Goal: Task Accomplishment & Management: Manage account settings

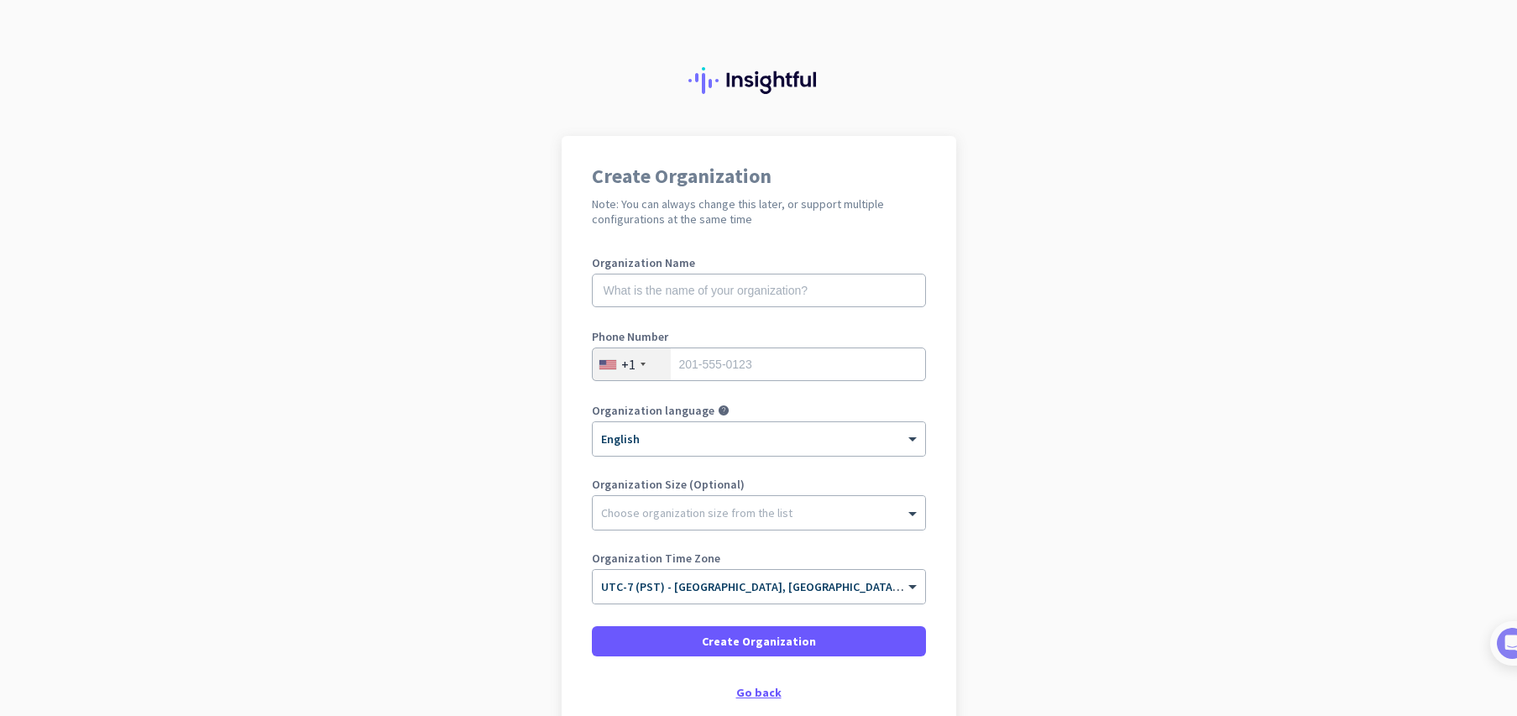
click at [751, 692] on div "Go back" at bounding box center [759, 693] width 334 height 12
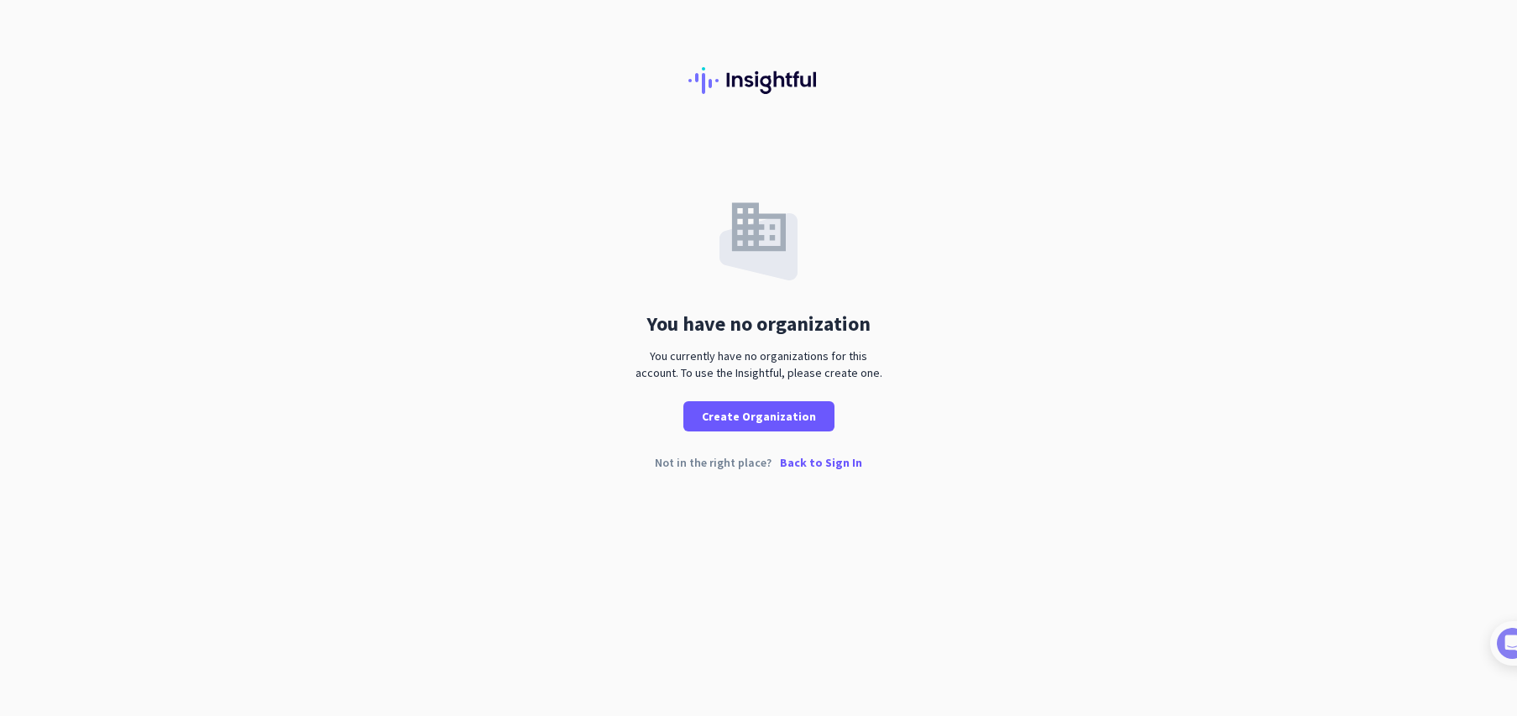
click at [831, 460] on p "Back to Sign In" at bounding box center [821, 463] width 82 height 12
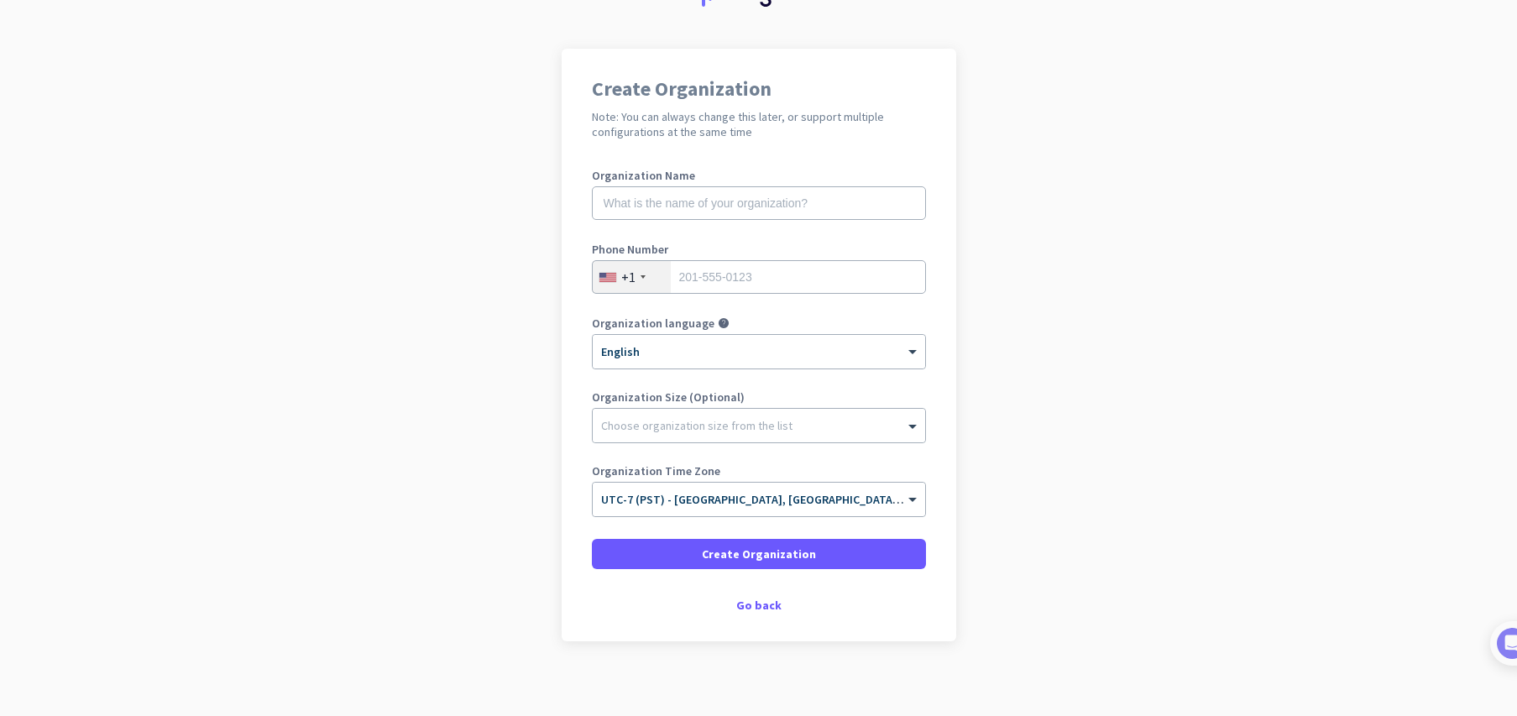
scroll to position [97, 0]
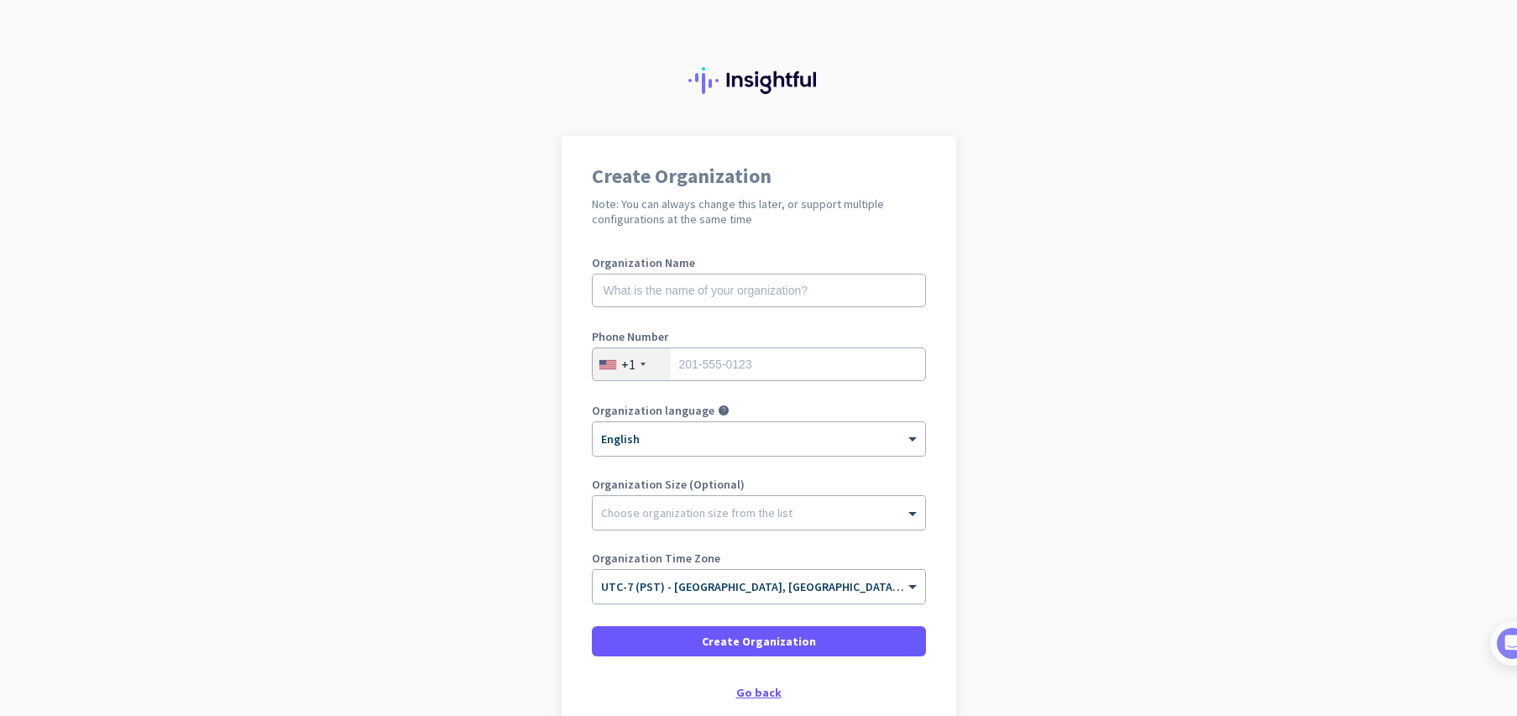
click at [768, 694] on div "Go back" at bounding box center [759, 693] width 334 height 12
click at [749, 687] on div "Go back" at bounding box center [759, 693] width 334 height 12
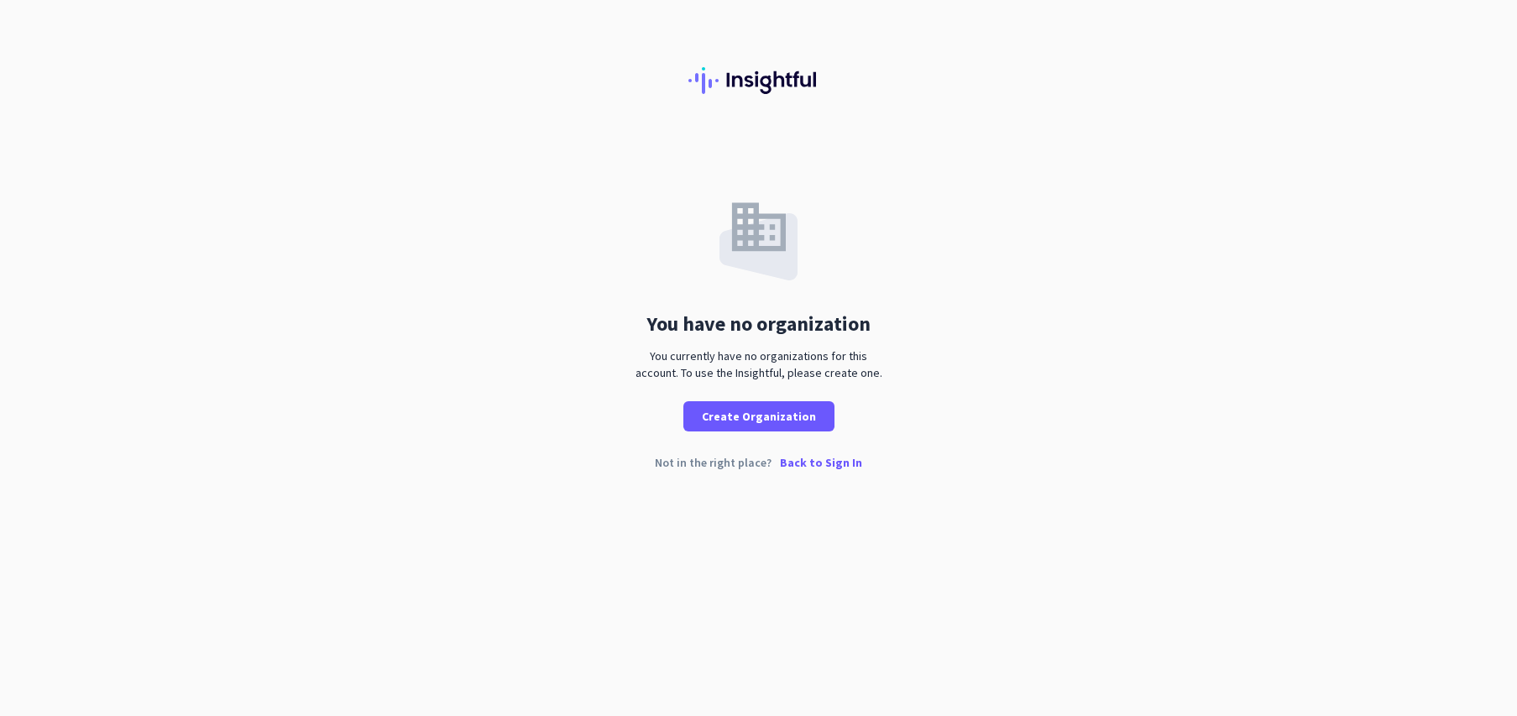
click at [810, 464] on p "Back to Sign In" at bounding box center [821, 463] width 82 height 12
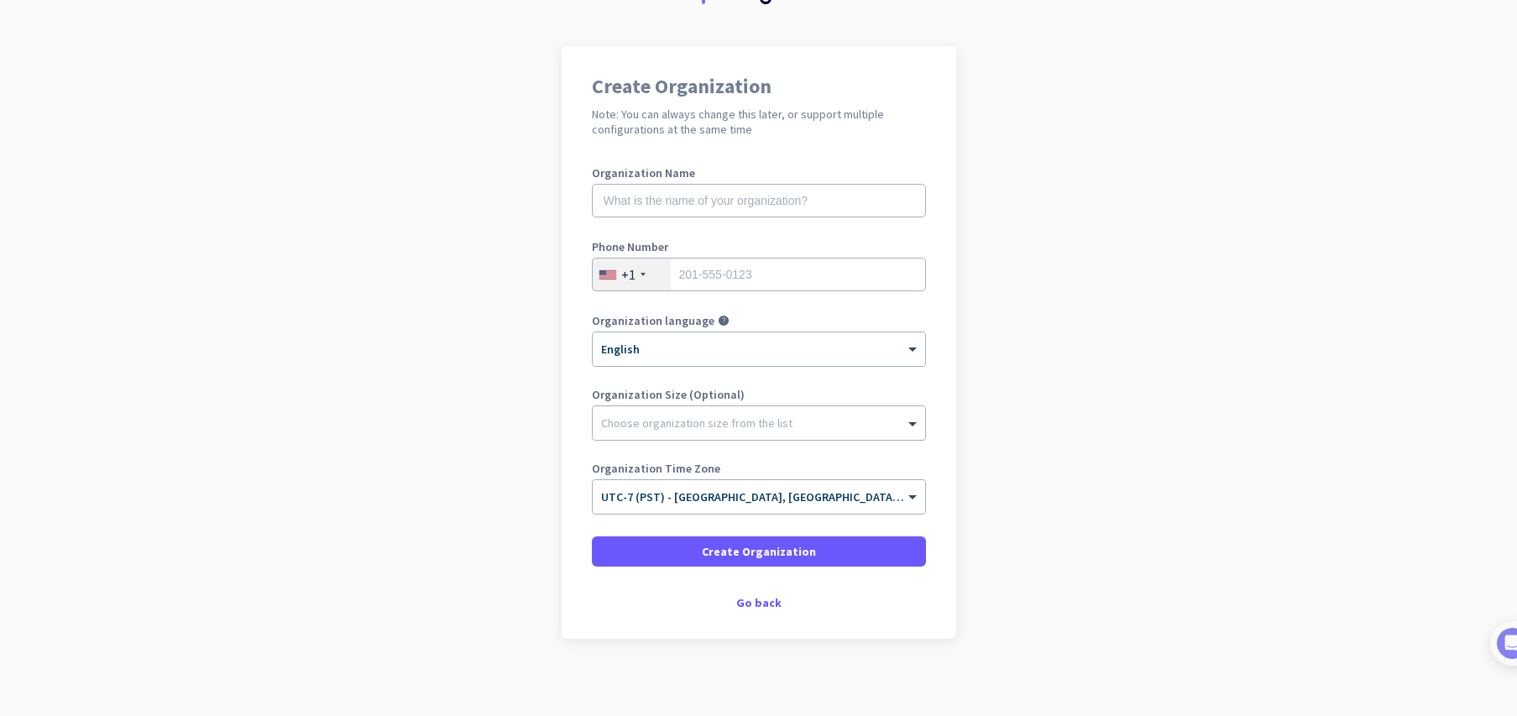
scroll to position [97, 0]
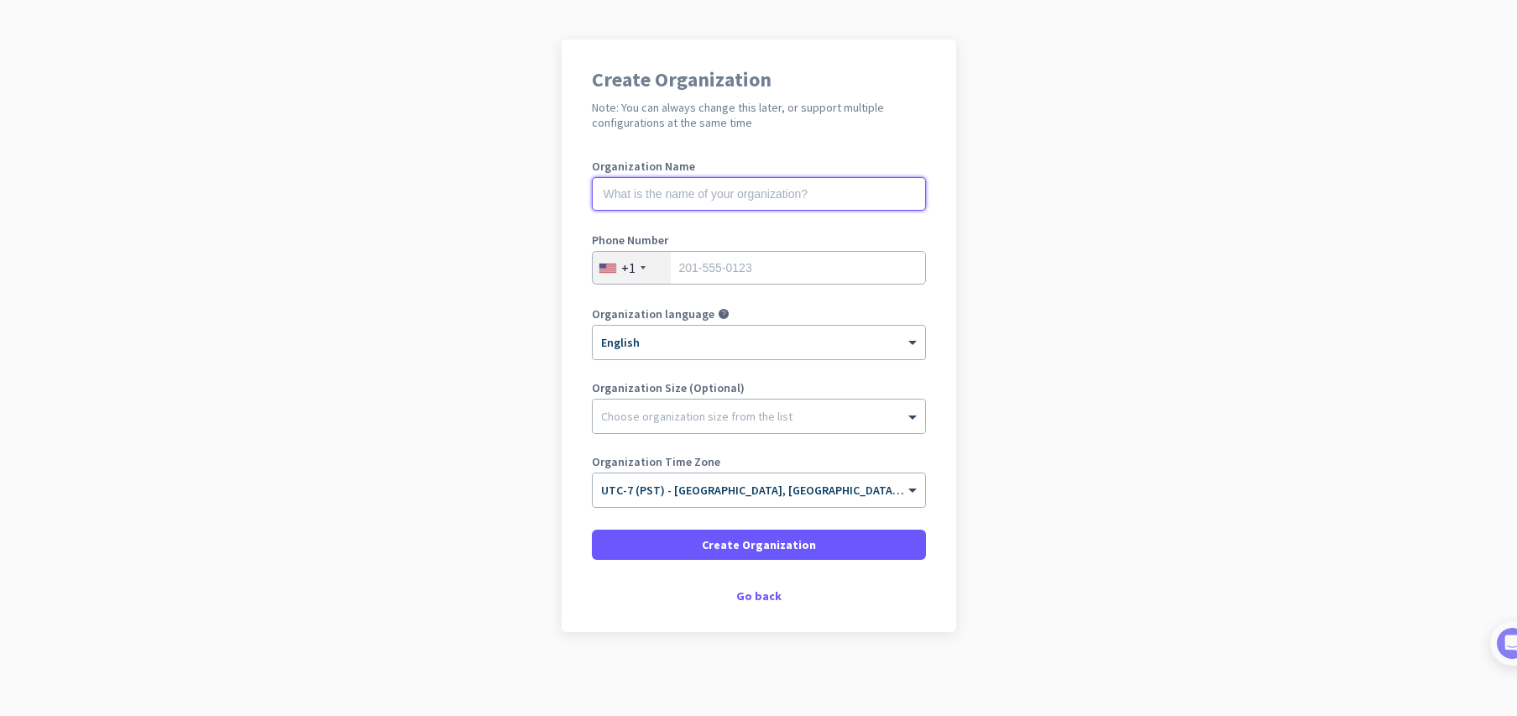
click at [747, 192] on input "text" at bounding box center [759, 194] width 334 height 34
type input "Park"
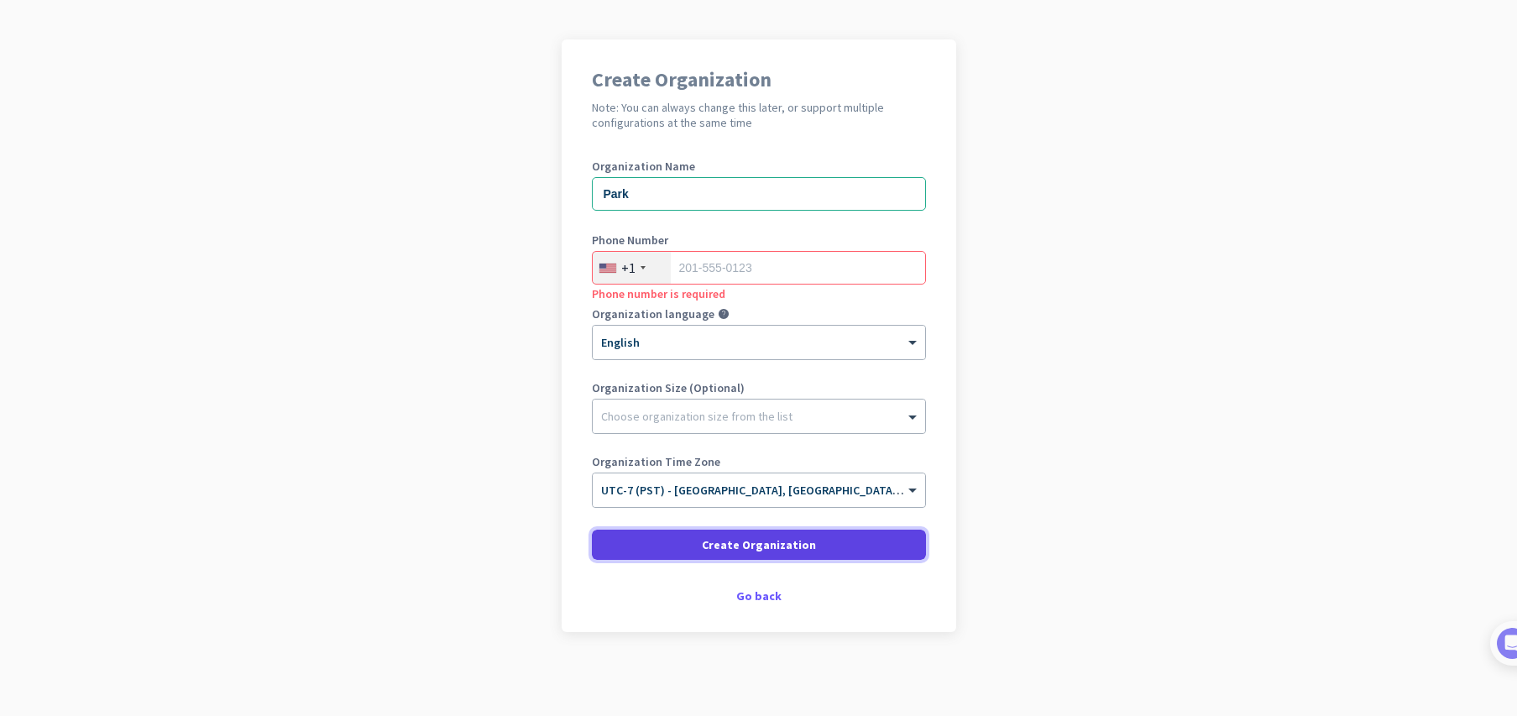
click at [726, 546] on span "Create Organization" at bounding box center [759, 545] width 114 height 17
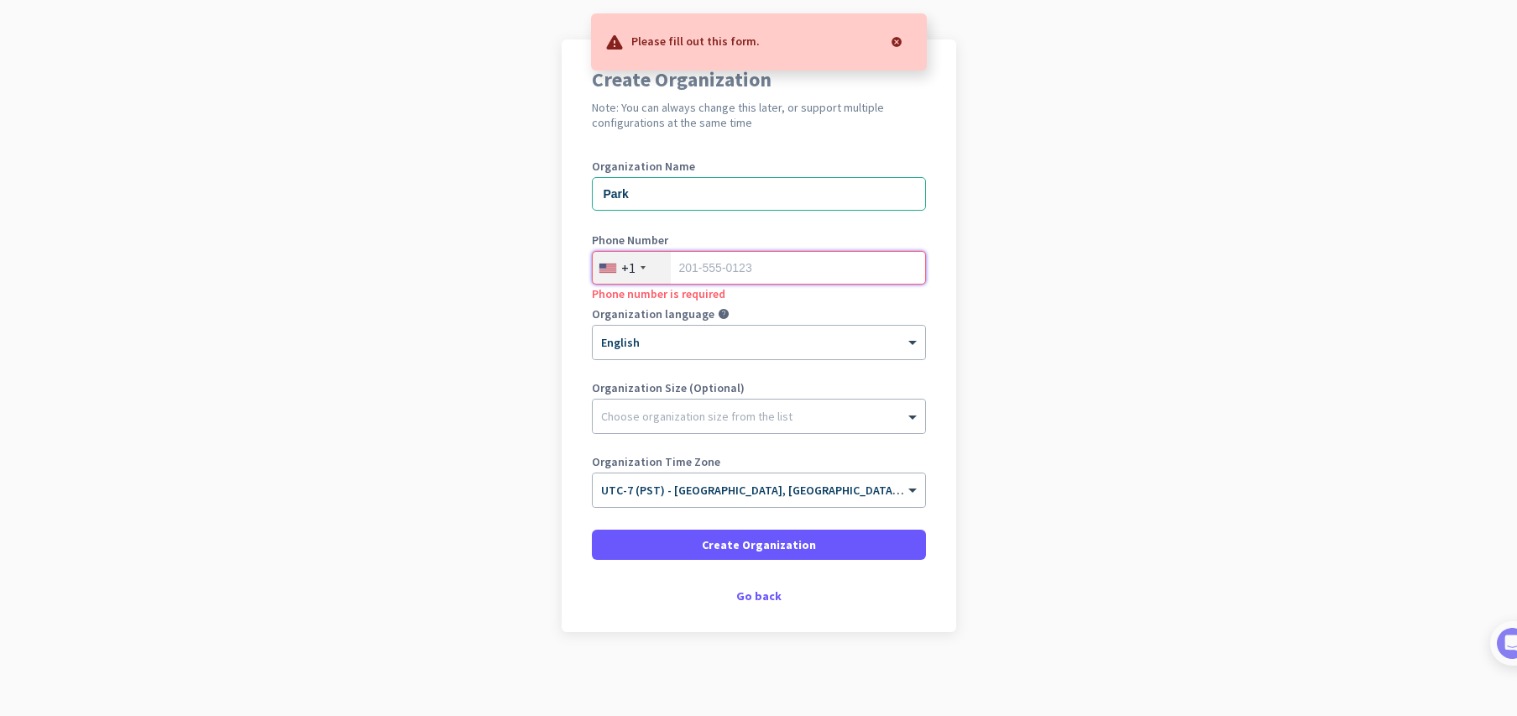
drag, startPoint x: 762, startPoint y: 259, endPoint x: 847, endPoint y: 312, distance: 99.5
click at [762, 260] on input "tel" at bounding box center [759, 268] width 334 height 34
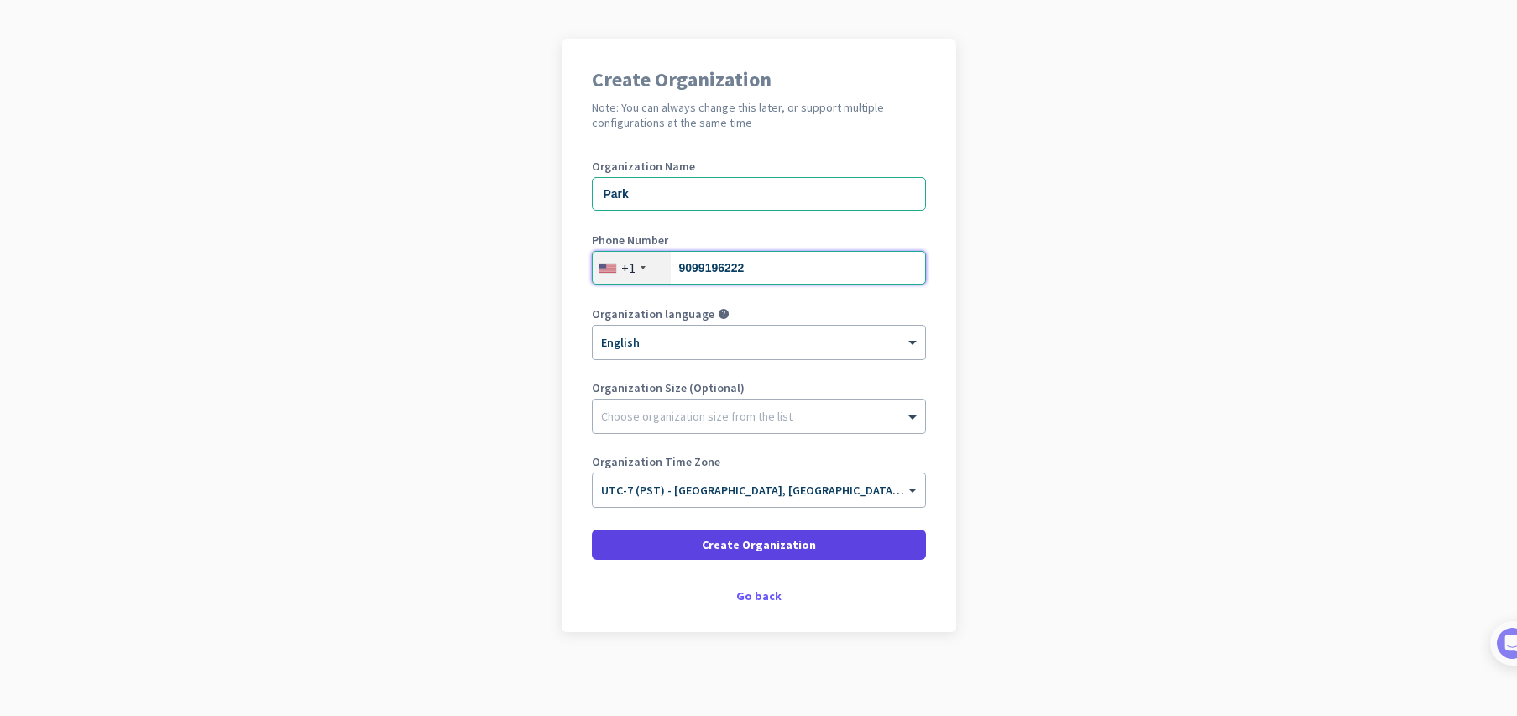
type input "9099196222"
click at [788, 552] on span "Create Organization" at bounding box center [759, 545] width 114 height 17
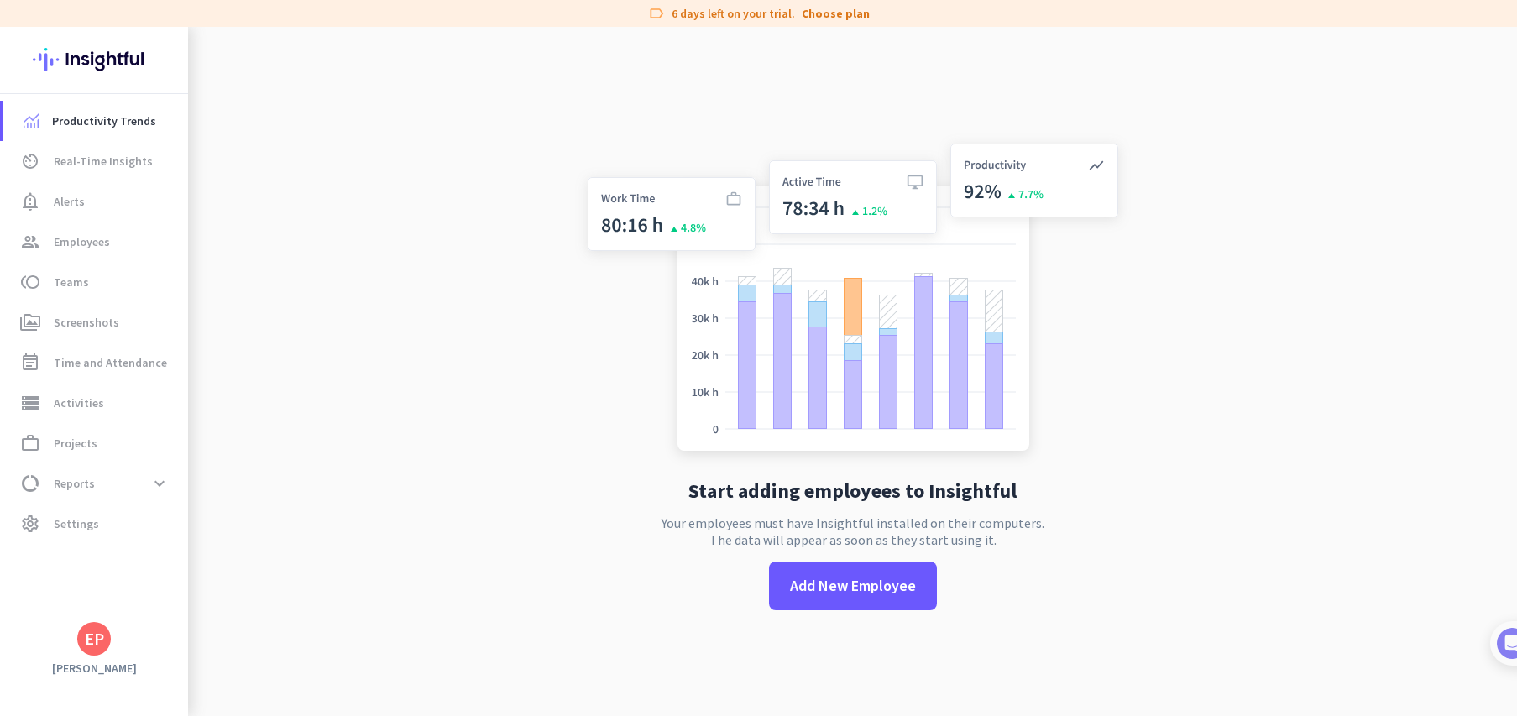
click at [97, 642] on div "EP" at bounding box center [94, 639] width 19 height 17
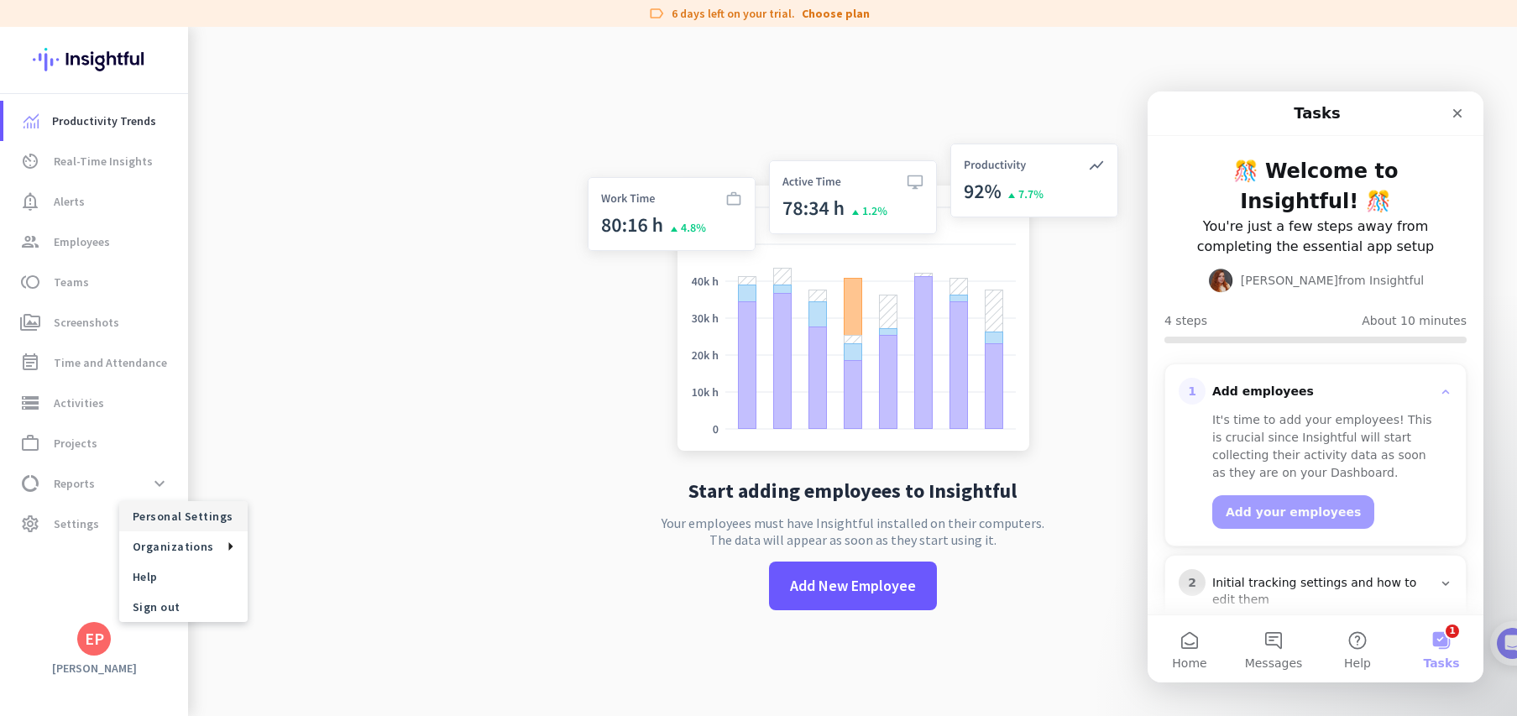
click at [179, 524] on span "Personal Settings" at bounding box center [183, 516] width 128 height 30
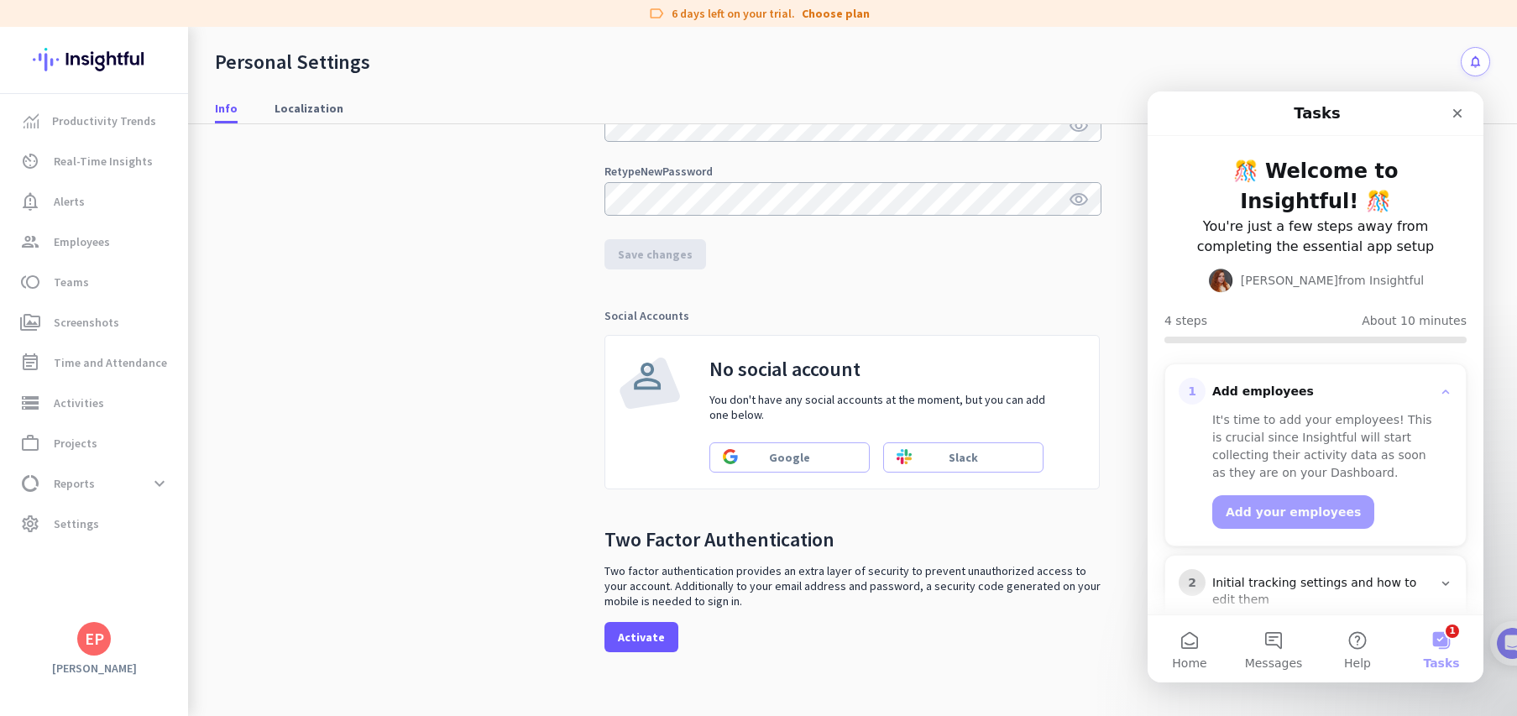
scroll to position [352, 0]
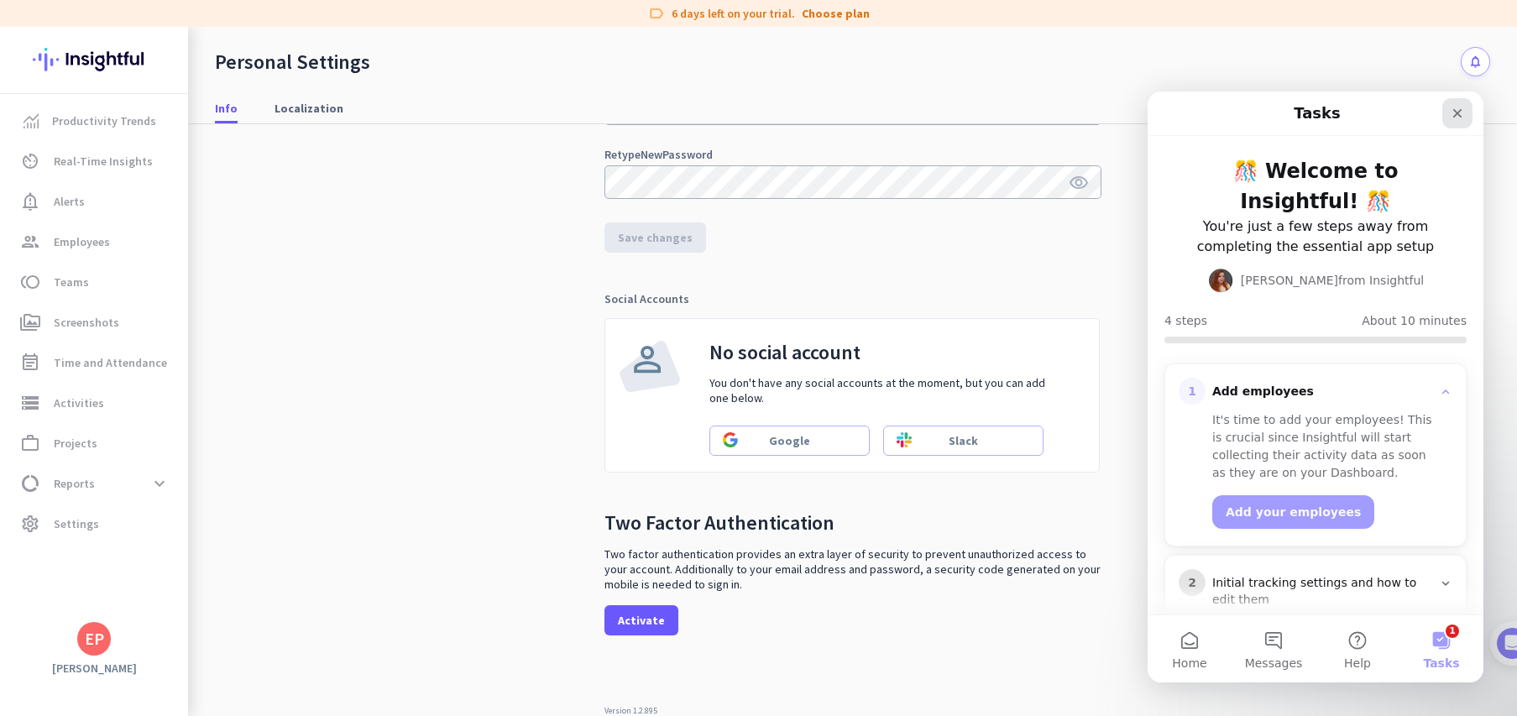
click at [1461, 116] on icon "Close" at bounding box center [1458, 113] width 9 height 9
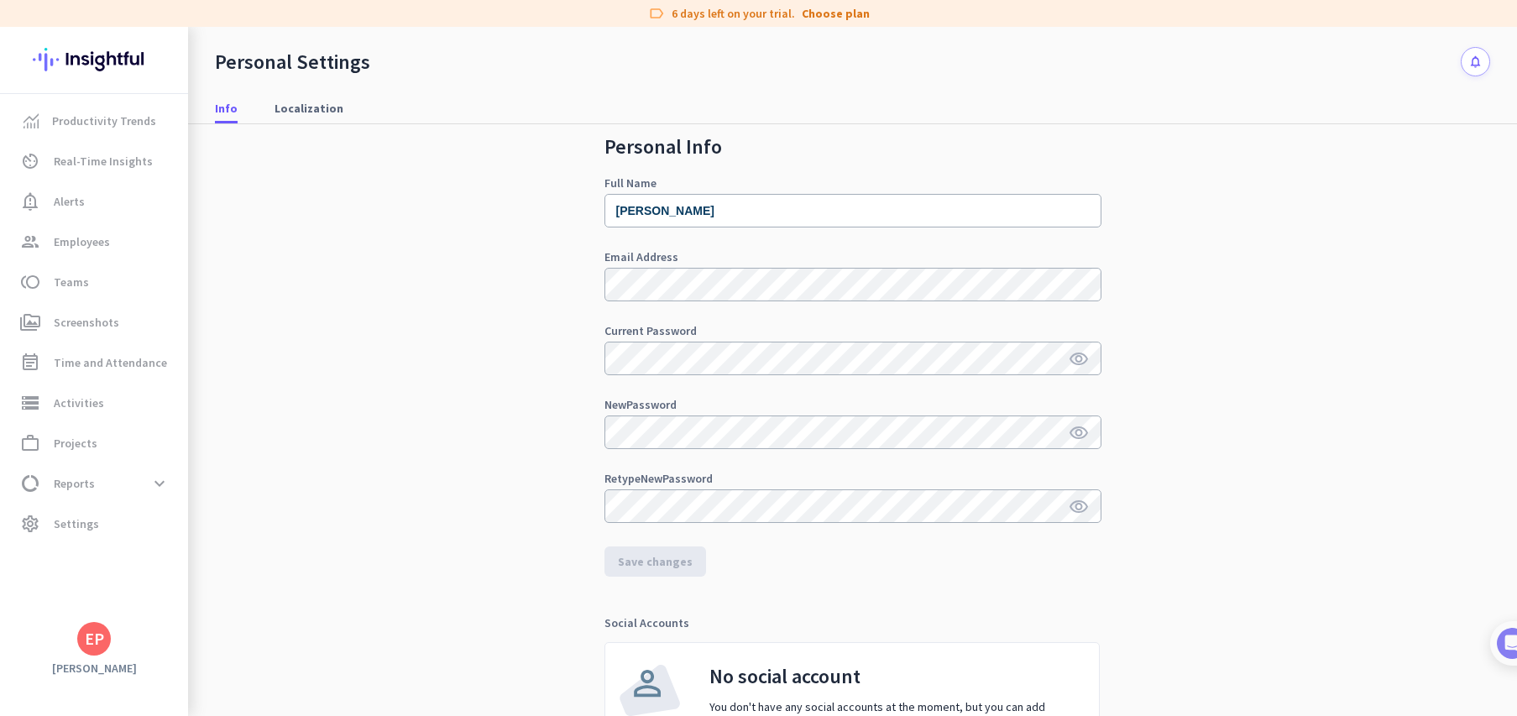
scroll to position [0, 0]
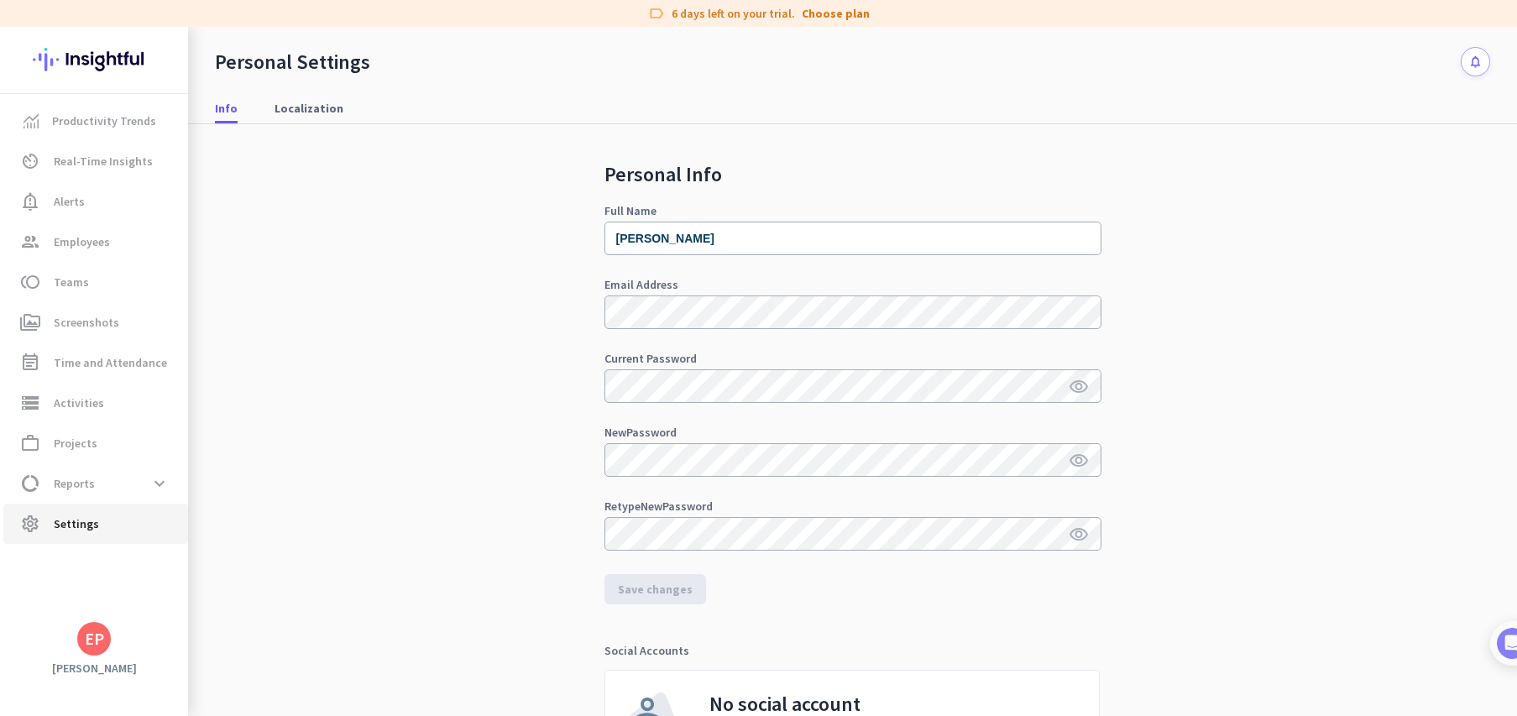
click at [62, 527] on span "Settings" at bounding box center [76, 524] width 45 height 20
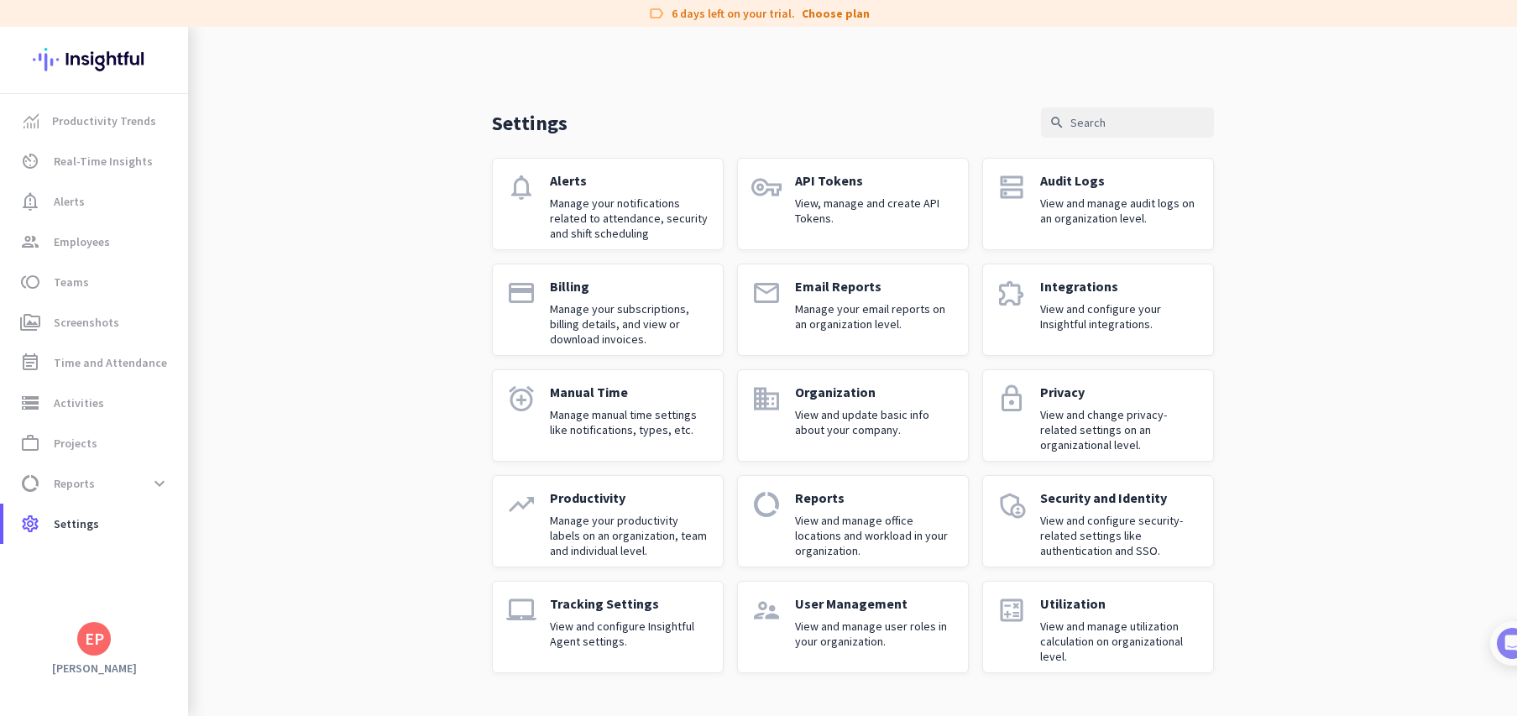
click at [100, 639] on div "EP" at bounding box center [94, 639] width 19 height 17
click at [139, 579] on span "Help" at bounding box center [184, 576] width 102 height 15
click at [92, 646] on div "EP" at bounding box center [94, 639] width 19 height 17
click at [167, 514] on span "Personal Settings" at bounding box center [184, 516] width 102 height 15
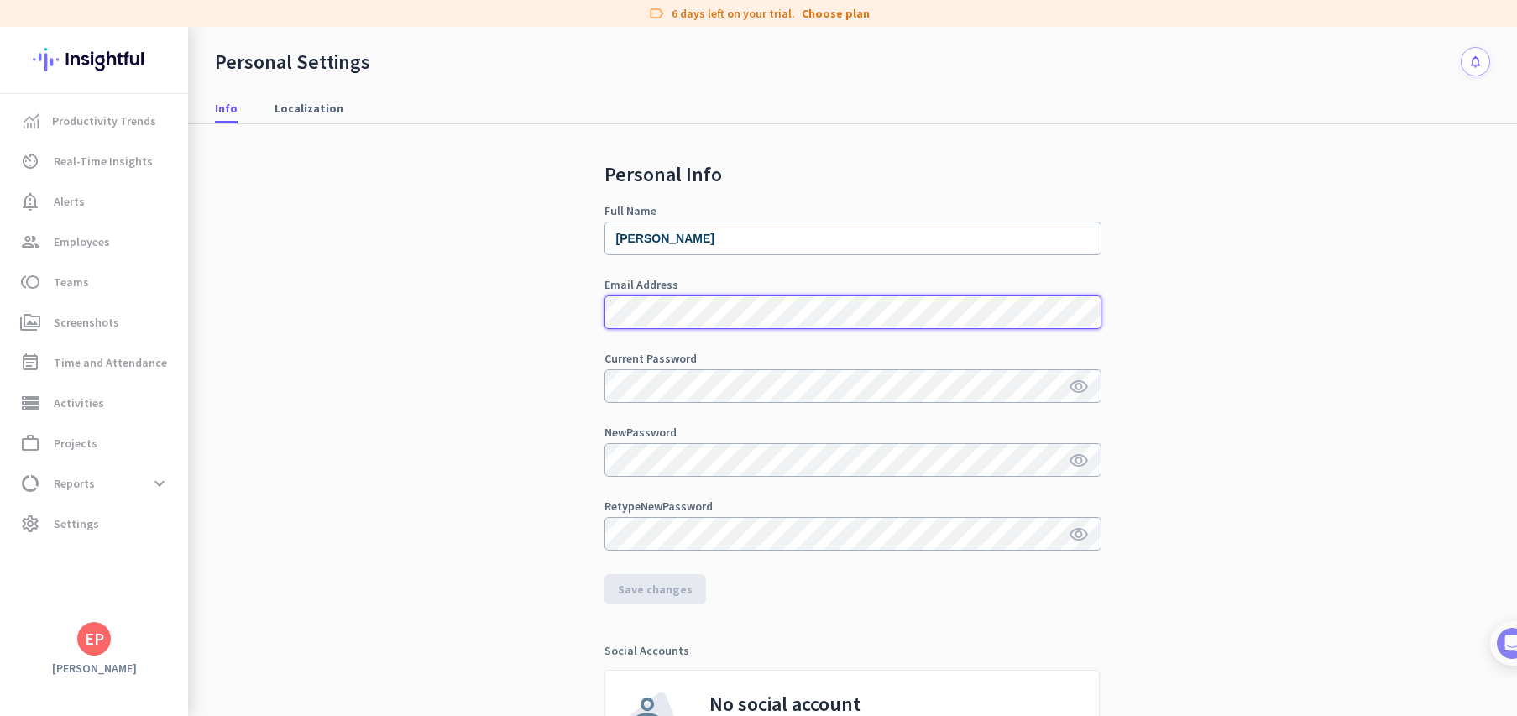
click at [523, 308] on div "Personal Info Full Name Emilia Park Email Address Current Password visibility N…" at bounding box center [853, 468] width 1276 height 689
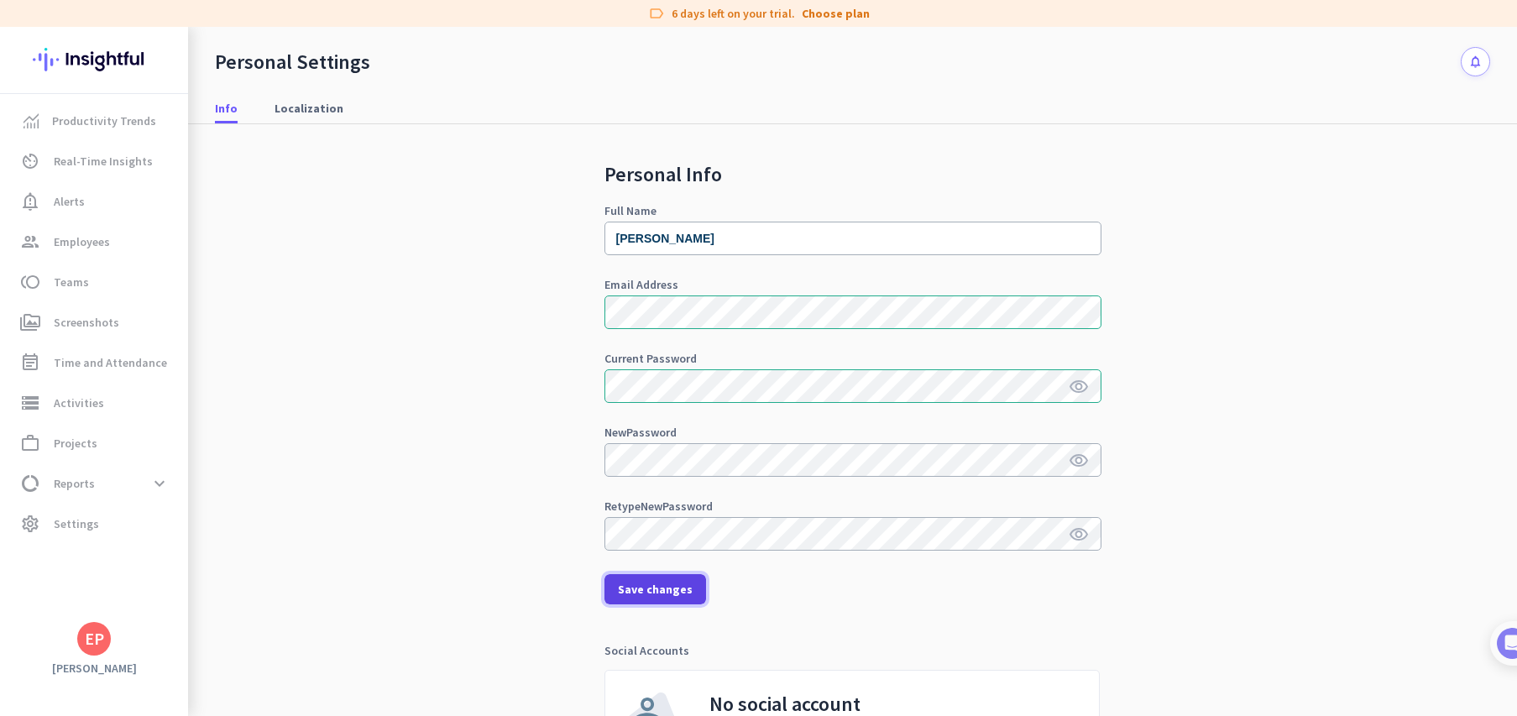
click at [678, 594] on span "Save changes" at bounding box center [655, 589] width 75 height 17
